Goal: Information Seeking & Learning: Find specific fact

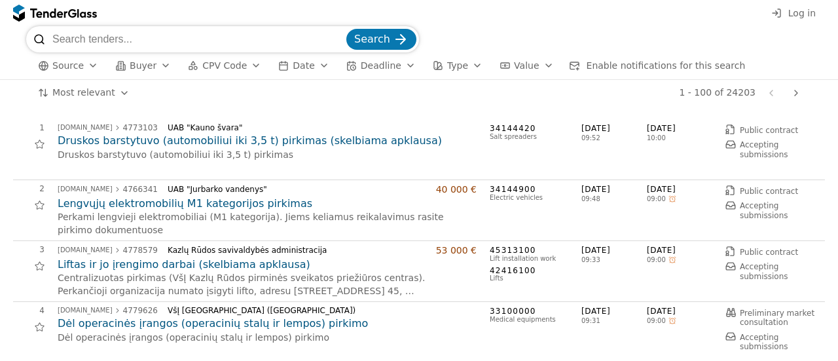
click at [104, 42] on input "search" at bounding box center [197, 39] width 291 height 26
type input "POLIS"
click at [367, 33] on span "Search" at bounding box center [372, 39] width 36 height 12
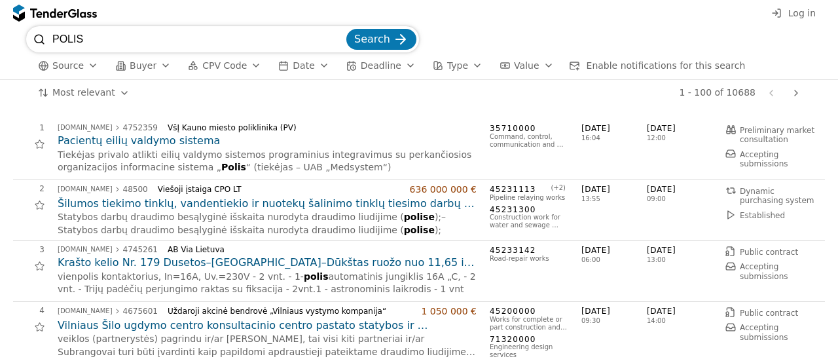
click at [79, 44] on input "POLIS" at bounding box center [197, 39] width 291 height 26
type input "UAB MEDSYSTEM"
click at [385, 41] on span "Search" at bounding box center [372, 39] width 36 height 12
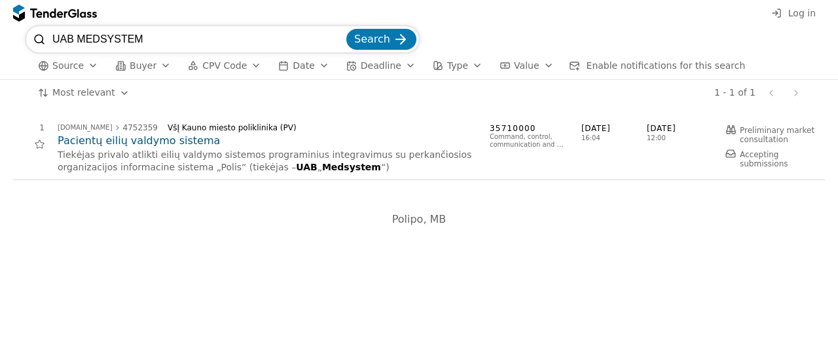
click at [300, 69] on button "Date" at bounding box center [303, 66] width 61 height 16
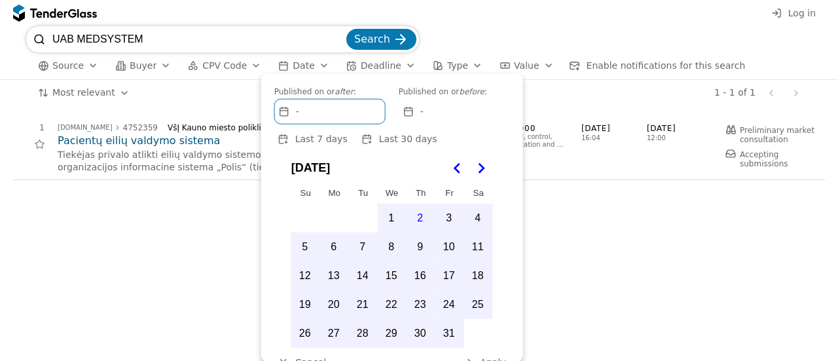
click at [314, 110] on div "-" at bounding box center [330, 112] width 110 height 24
click at [303, 109] on div "-" at bounding box center [330, 112] width 110 height 24
click at [408, 118] on div "-" at bounding box center [455, 112] width 110 height 24
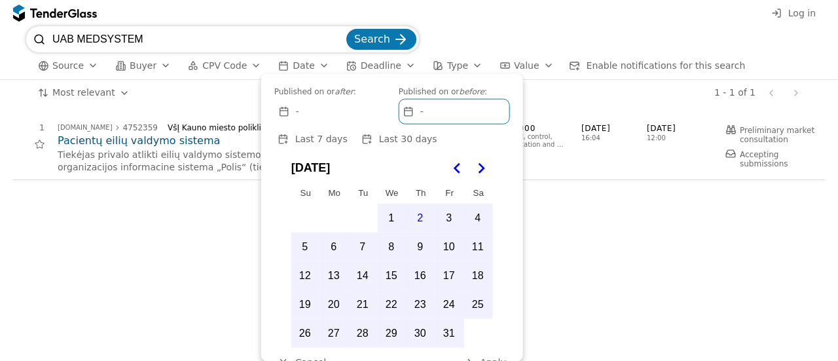
click at [326, 109] on div "-" at bounding box center [330, 112] width 110 height 24
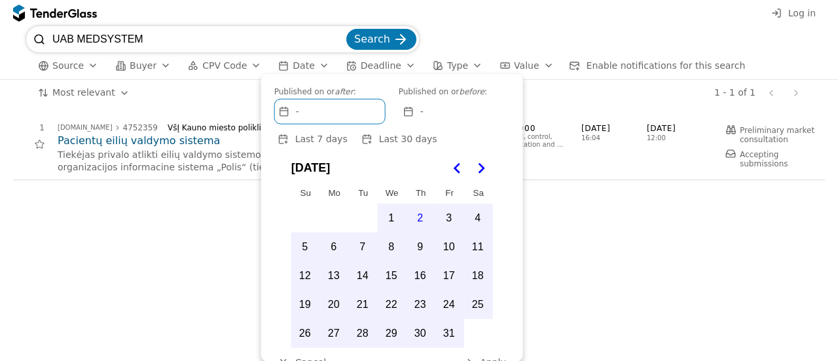
click at [459, 167] on icon "Go to the Previous Month" at bounding box center [458, 168] width 16 height 16
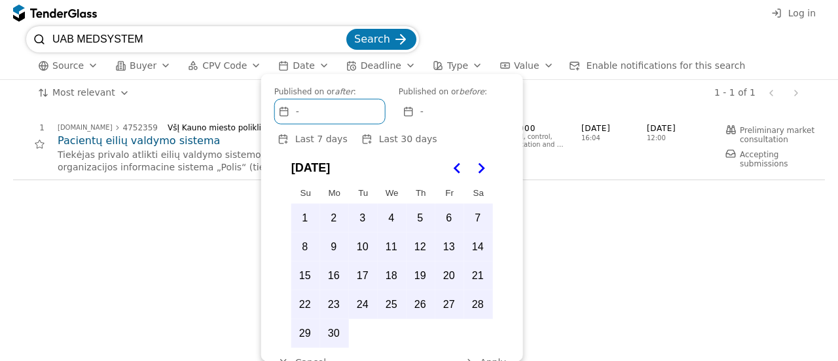
click at [459, 167] on icon "Go to the Previous Month" at bounding box center [458, 168] width 16 height 16
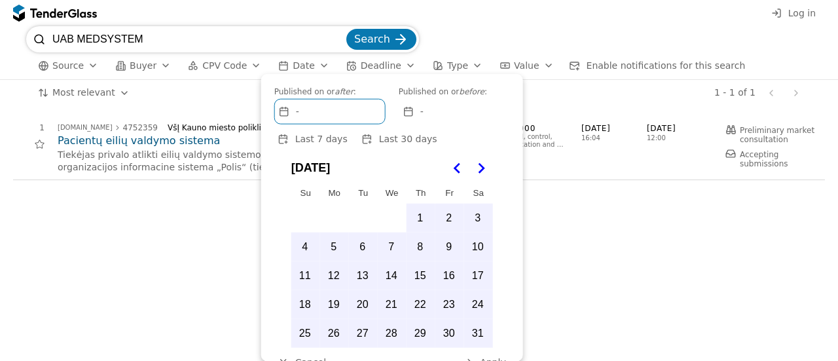
click at [459, 167] on icon "Go to the Previous Month" at bounding box center [458, 168] width 16 height 16
drag, startPoint x: 459, startPoint y: 167, endPoint x: 459, endPoint y: 153, distance: 14.4
click at [459, 153] on div "Published on or after : - Published on or before : - Last 7 days Last 30 days […" at bounding box center [392, 218] width 262 height 288
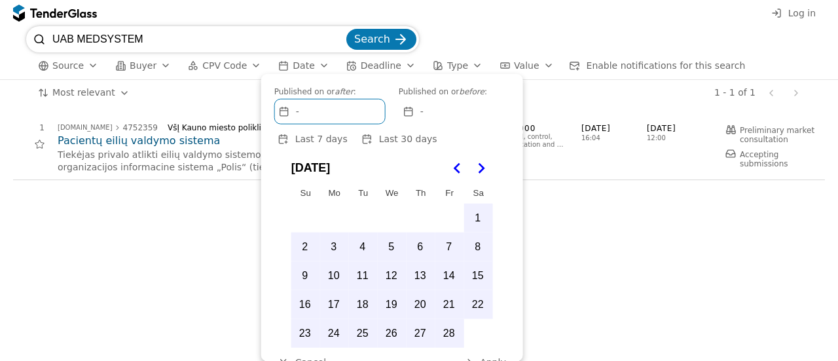
click at [459, 153] on div "Published on or after : - Published on or before : - Last 7 days Last 30 days […" at bounding box center [392, 218] width 262 height 288
drag, startPoint x: 459, startPoint y: 153, endPoint x: 475, endPoint y: 214, distance: 62.9
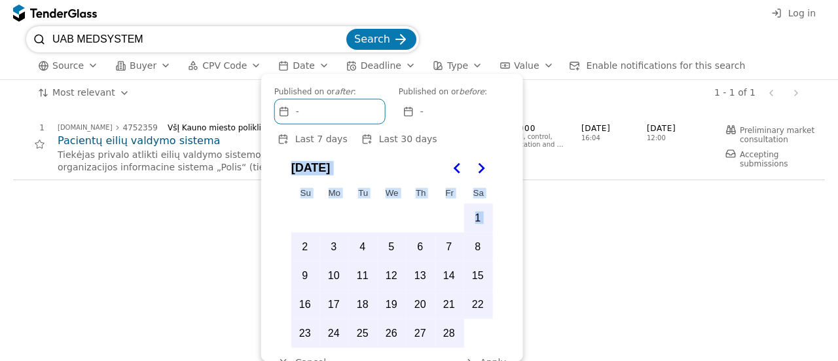
click at [475, 214] on div "Published on or after : - Published on or before : - Last 7 days Last 30 days […" at bounding box center [392, 218] width 262 height 288
click at [411, 272] on button "13" at bounding box center [421, 276] width 28 height 28
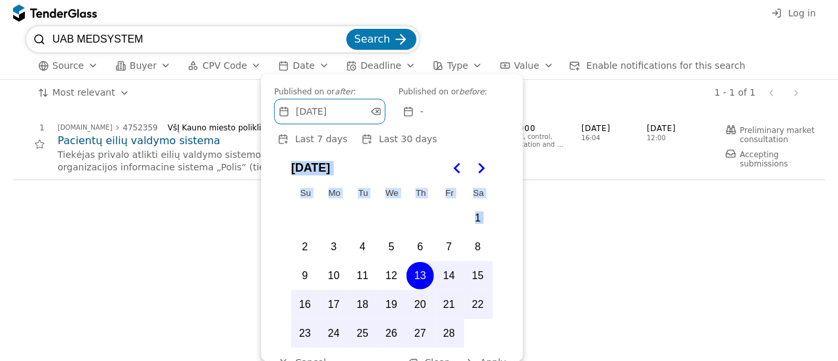
click at [375, 250] on button "4" at bounding box center [363, 247] width 28 height 28
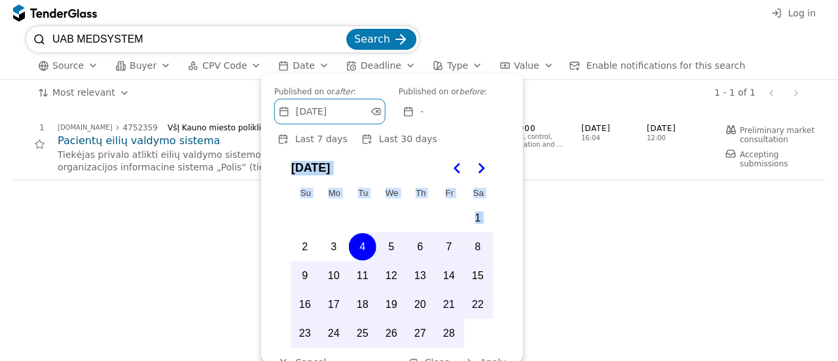
click at [311, 116] on span "[DATE]" at bounding box center [311, 111] width 31 height 11
click at [312, 115] on span "[DATE]" at bounding box center [311, 111] width 31 height 11
click at [361, 114] on div "[DATE]" at bounding box center [321, 112] width 92 height 24
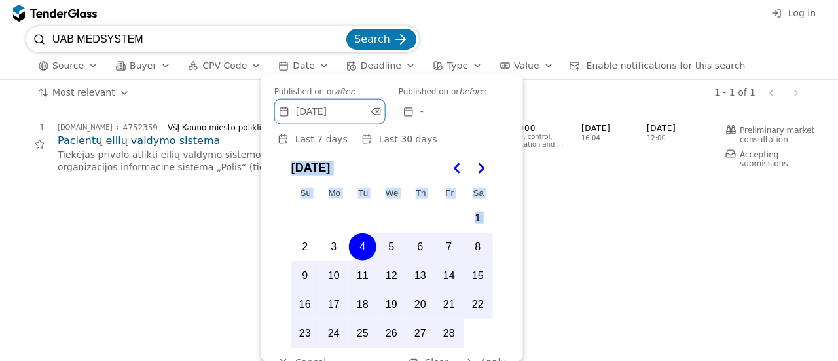
drag, startPoint x: 361, startPoint y: 114, endPoint x: 429, endPoint y: 104, distance: 68.8
click at [429, 104] on div "Published on or after : [DATE] Label Published on or before : -" at bounding box center [392, 105] width 236 height 37
